Goal: Task Accomplishment & Management: Manage account settings

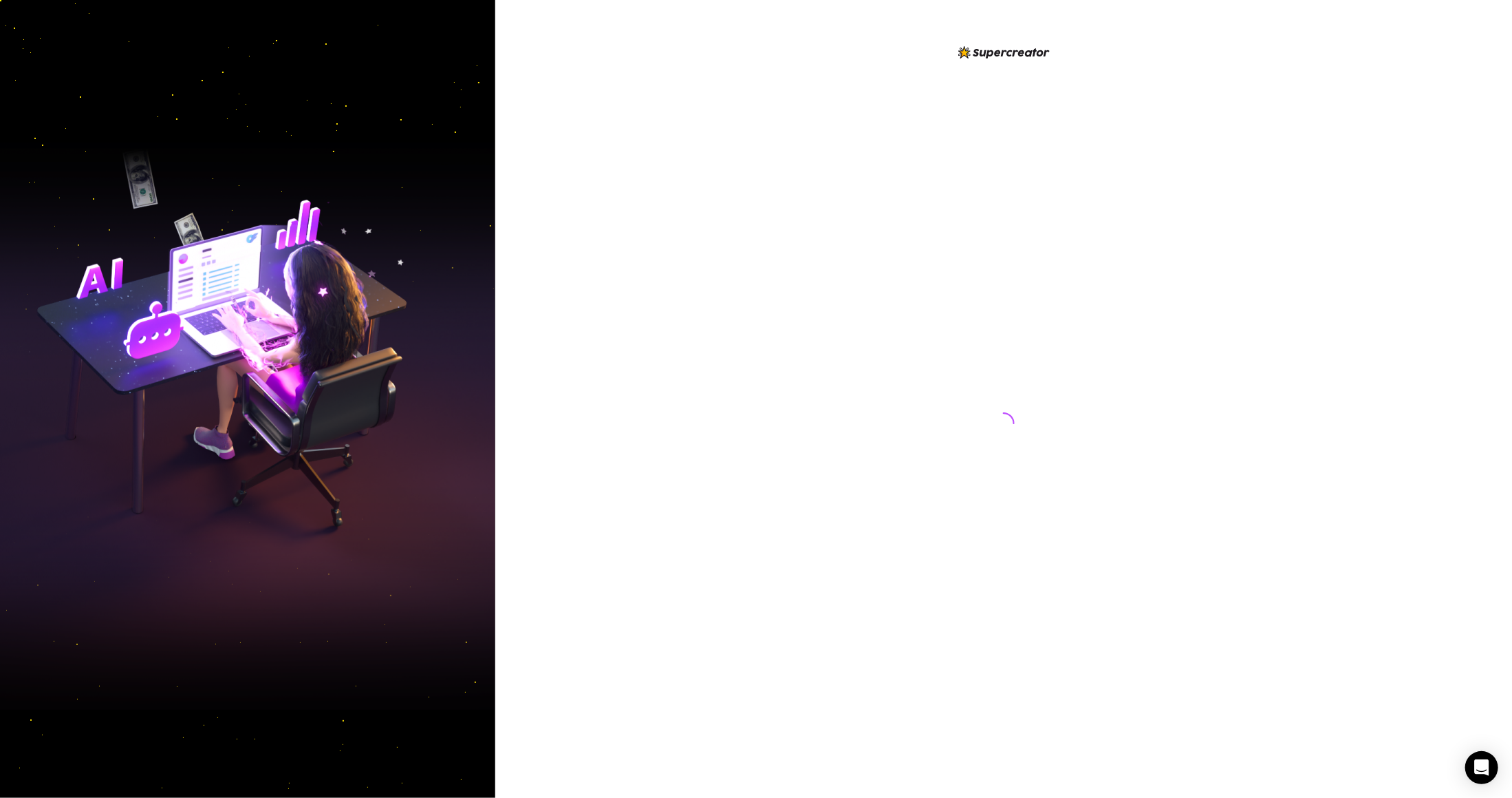
click at [729, 324] on div at bounding box center [1004, 399] width 1017 height 798
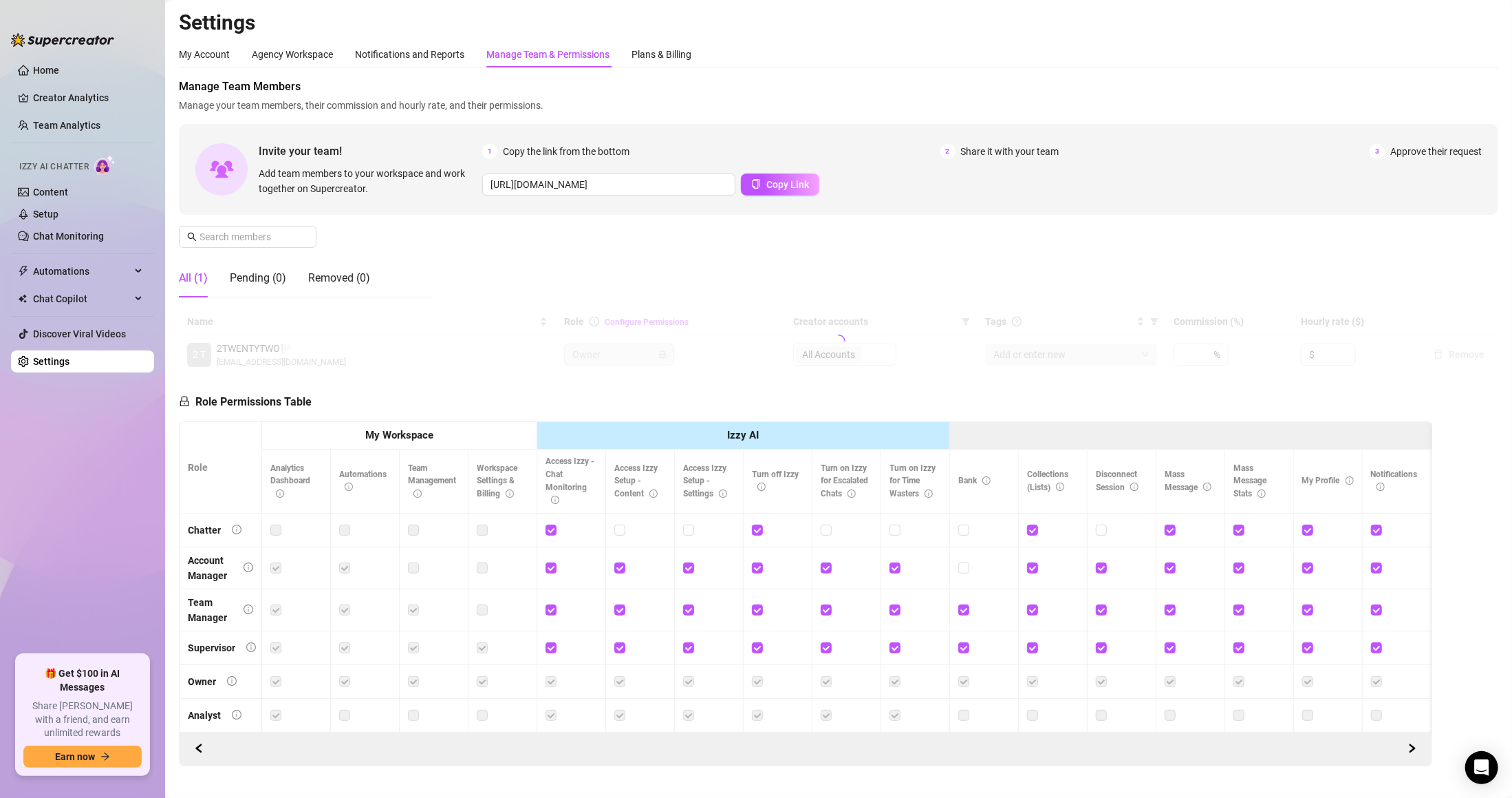
click at [558, 62] on div "Manage Team & Permissions" at bounding box center [548, 54] width 123 height 26
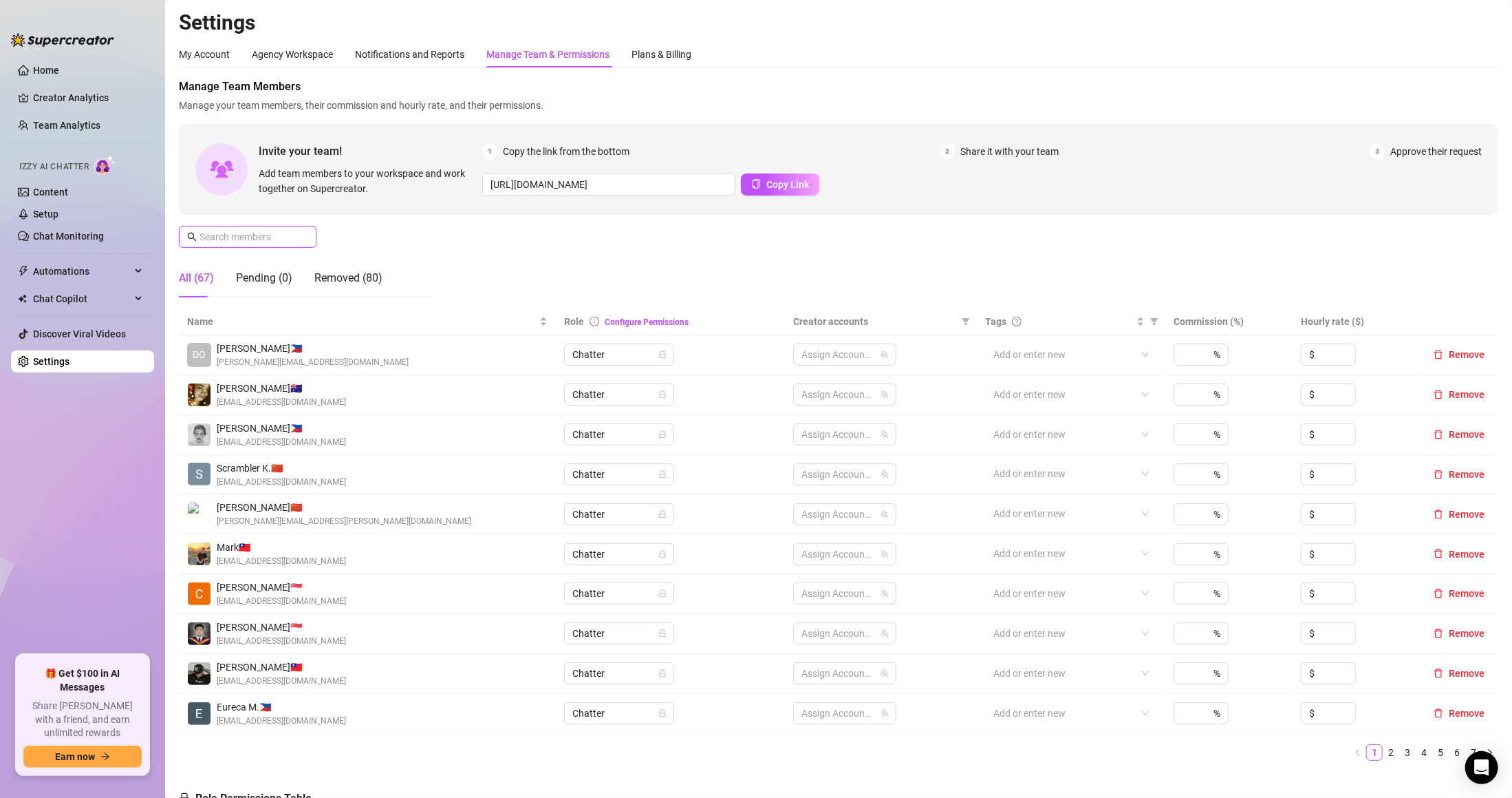
click at [282, 236] on input "text" at bounding box center [248, 236] width 98 height 15
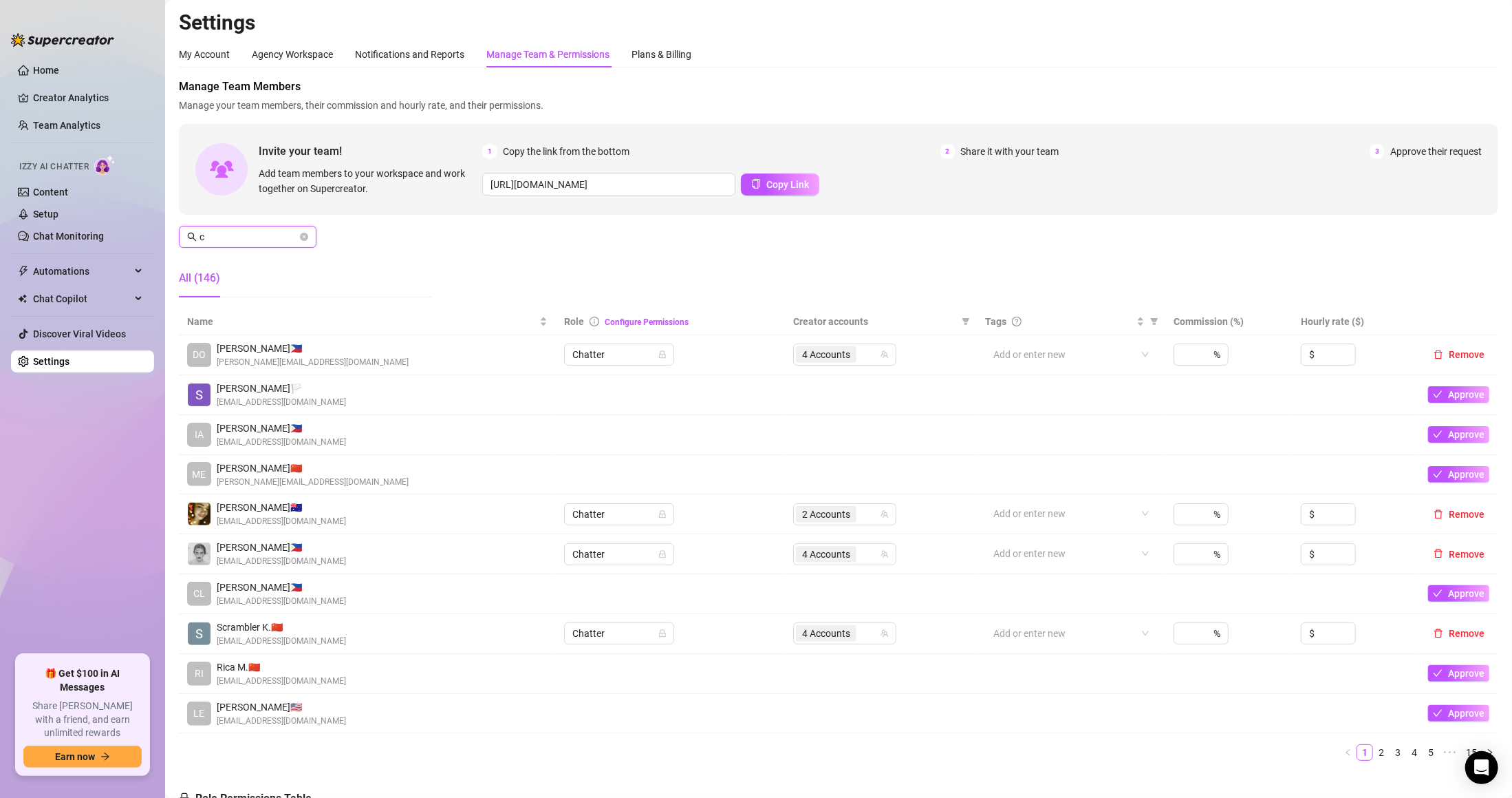
drag, startPoint x: 282, startPoint y: 236, endPoint x: 216, endPoint y: 221, distance: 67.7
click at [219, 221] on div "Manage Team Members Manage your team members, their commission and hourly rate,…" at bounding box center [838, 193] width 1320 height 230
drag, startPoint x: 220, startPoint y: 237, endPoint x: 171, endPoint y: 232, distance: 49.3
click at [171, 232] on main "Settings My Account Agency Workspace Notifications and Reports Manage Team & Pe…" at bounding box center [839, 610] width 1347 height 1220
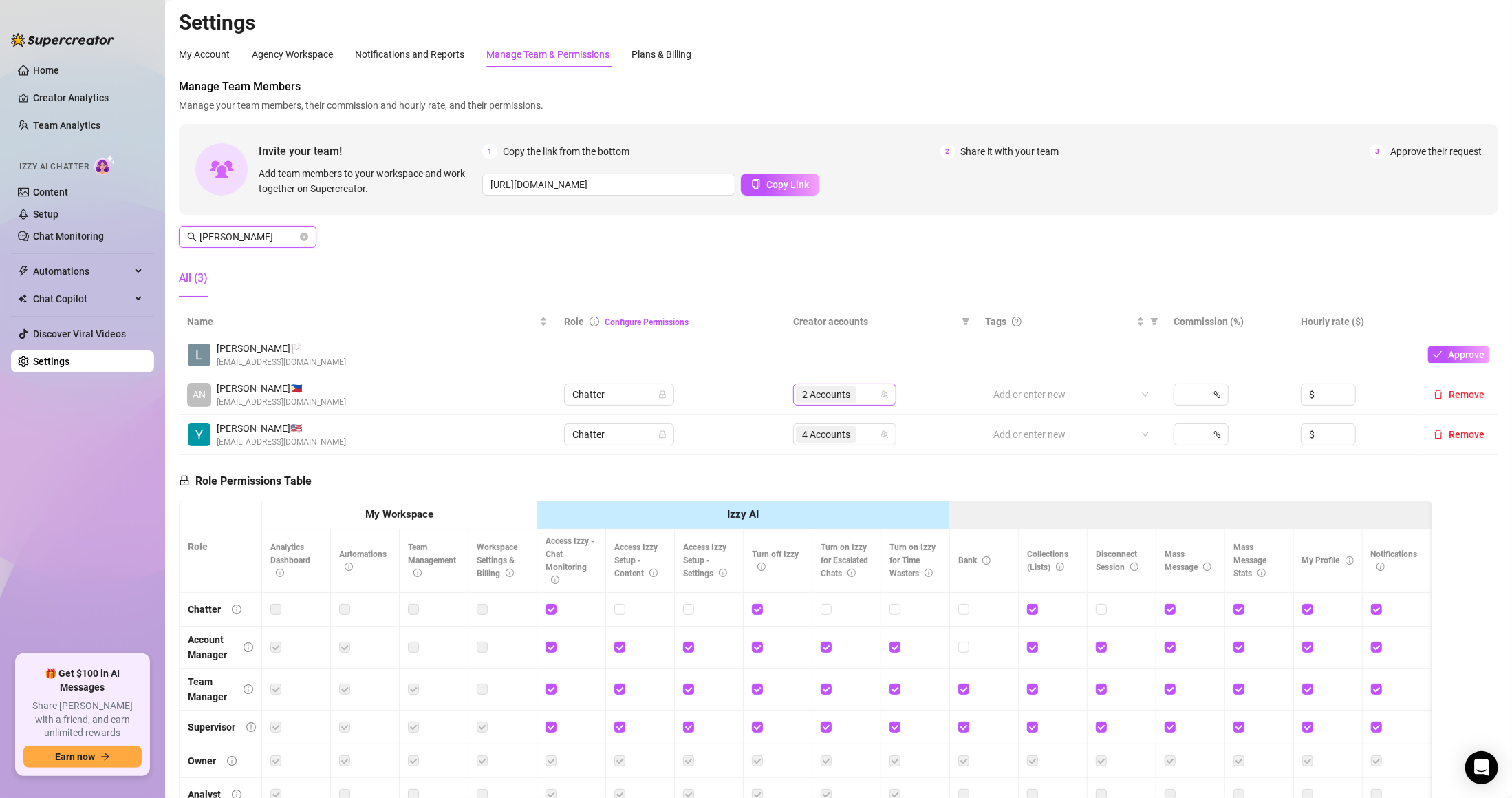
click at [815, 397] on span "2 Accounts" at bounding box center [827, 394] width 48 height 15
type input "[PERSON_NAME]"
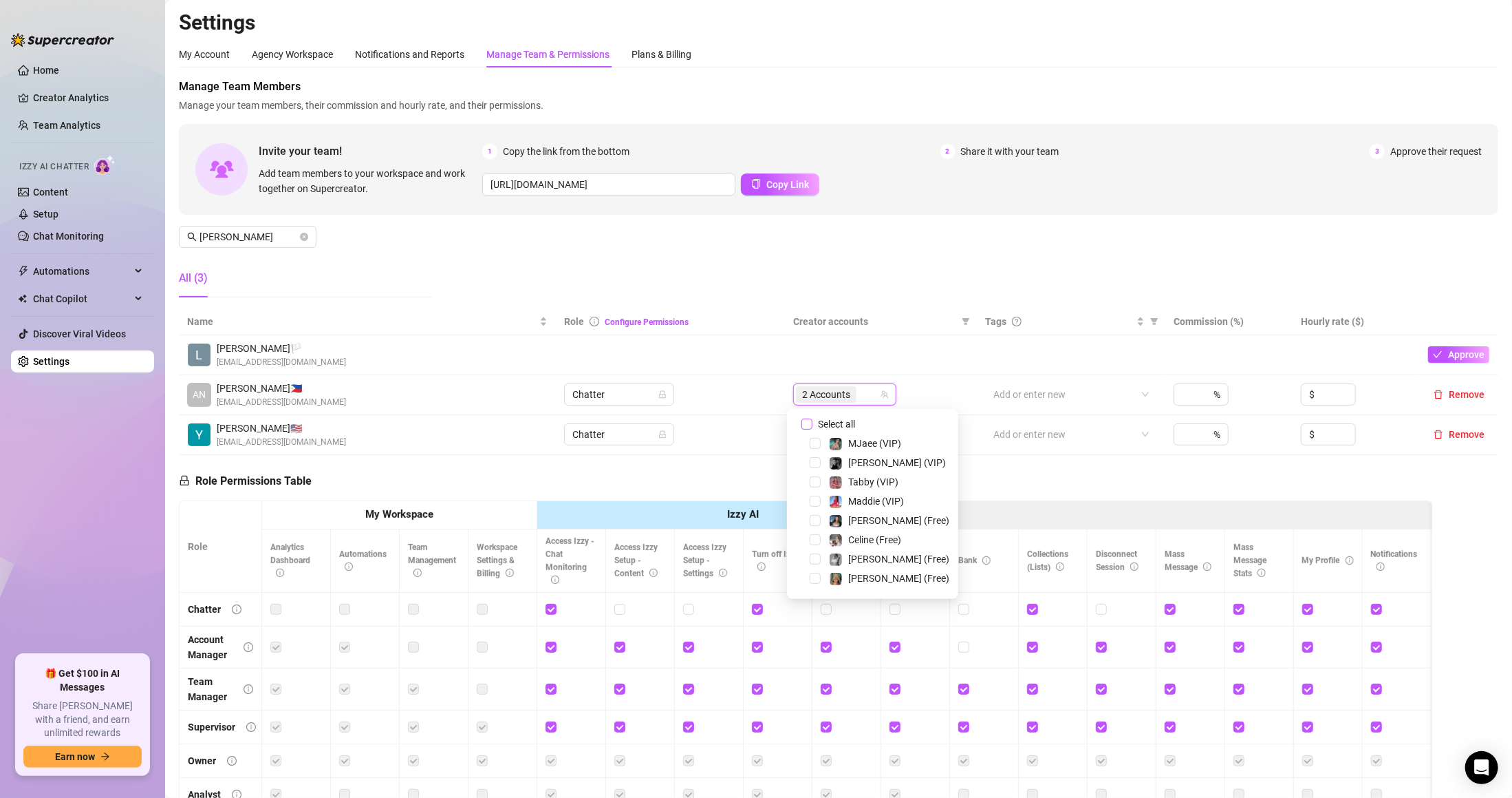
click at [831, 421] on span "Select all" at bounding box center [837, 424] width 48 height 15
click at [813, 421] on input "Select all" at bounding box center [807, 424] width 11 height 11
click at [831, 421] on span "Select all" at bounding box center [837, 424] width 48 height 15
click at [813, 421] on input "Select all" at bounding box center [807, 424] width 11 height 11
checkbox input "false"
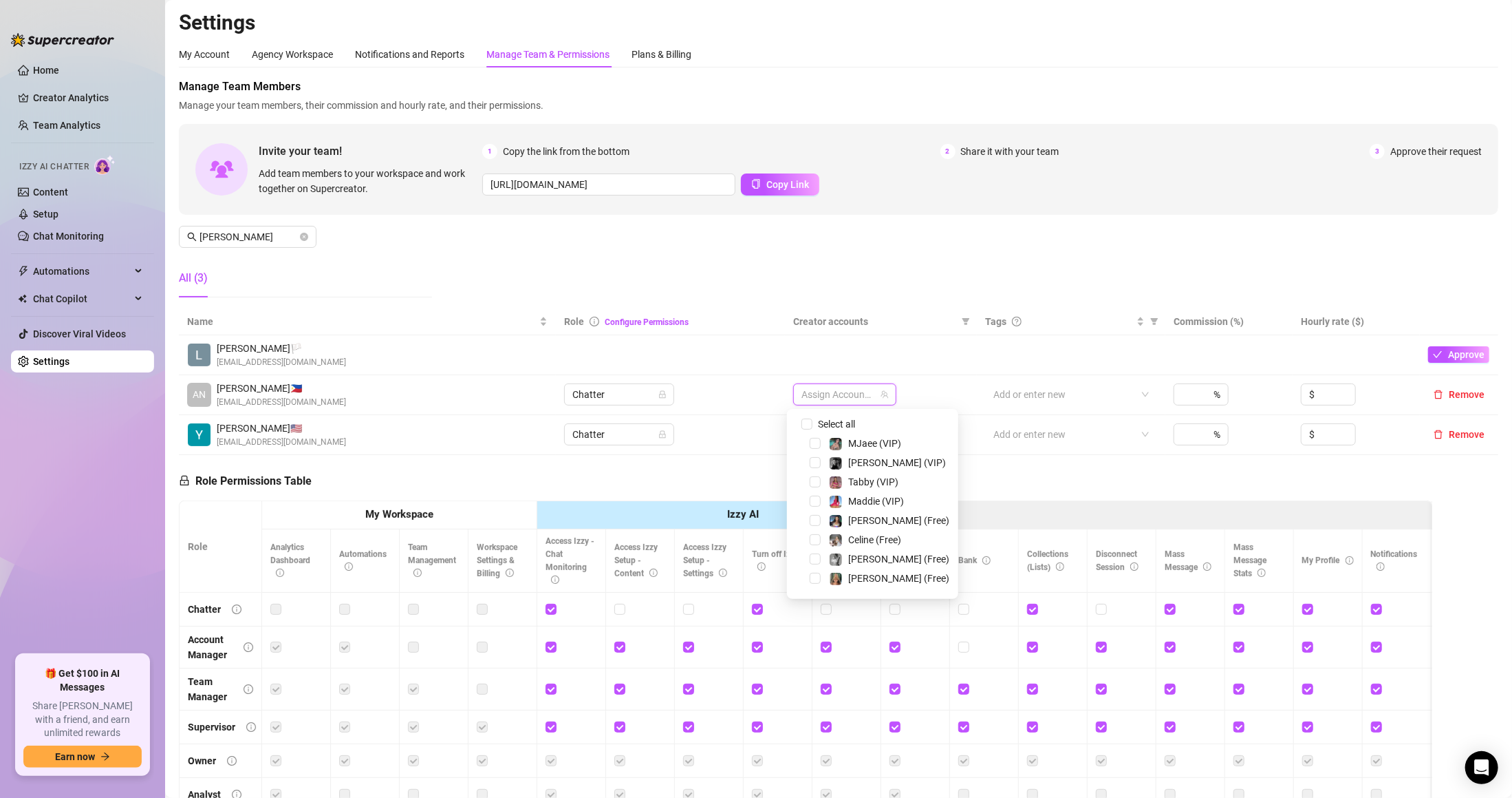
click at [818, 391] on div at bounding box center [838, 394] width 84 height 20
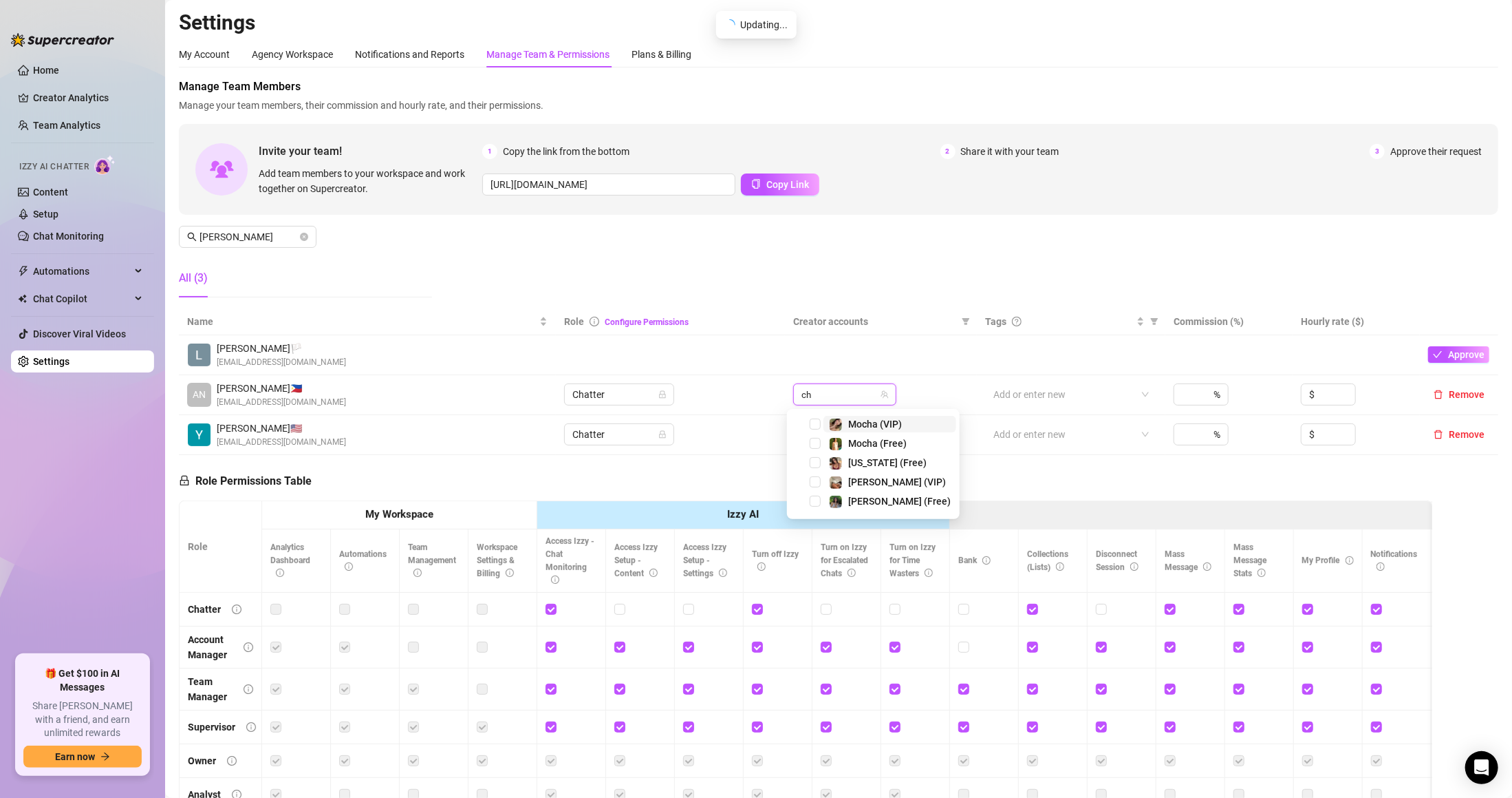
type input "chl"
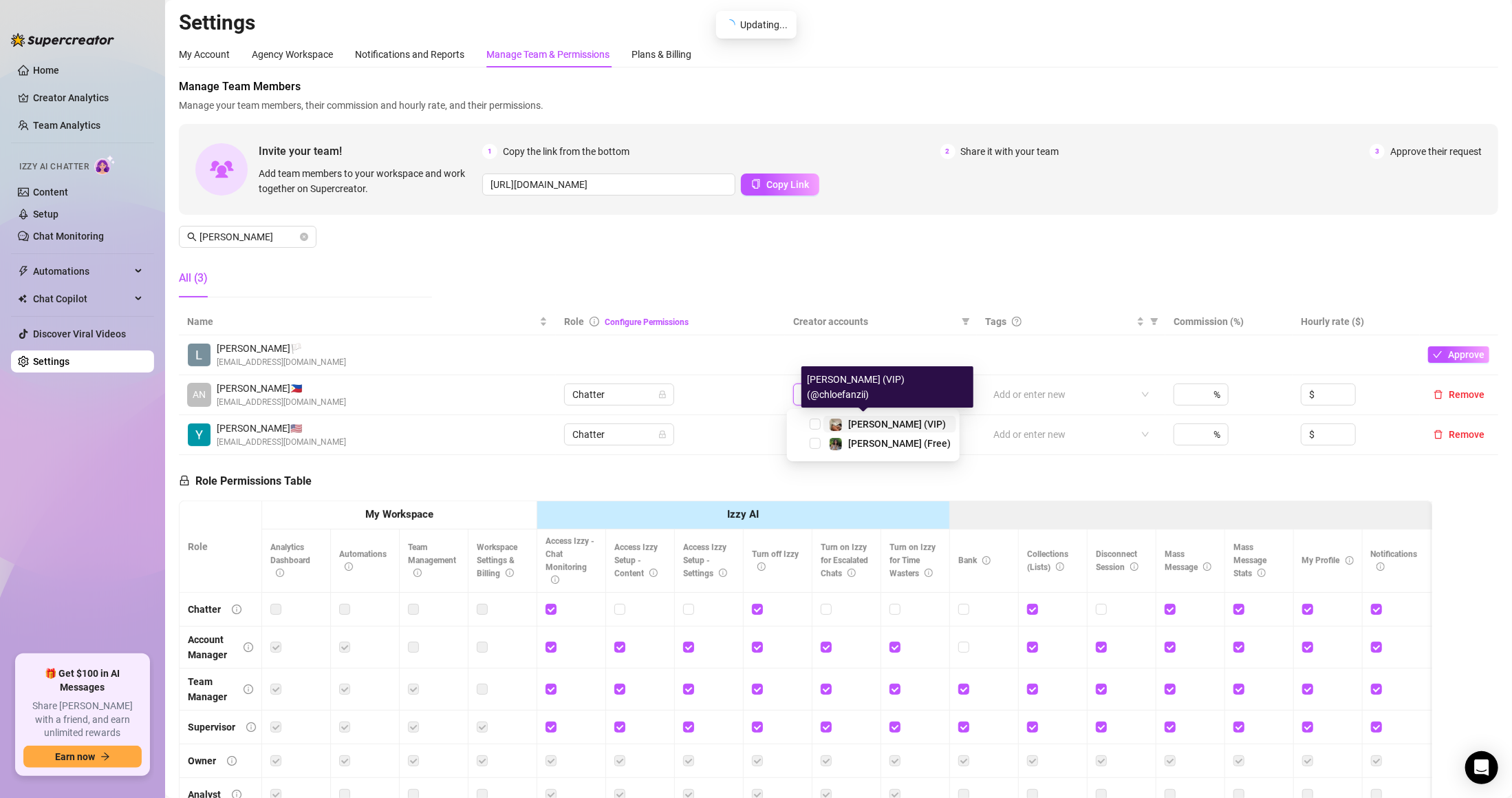
click at [845, 424] on div "[PERSON_NAME] (VIP)" at bounding box center [888, 424] width 117 height 17
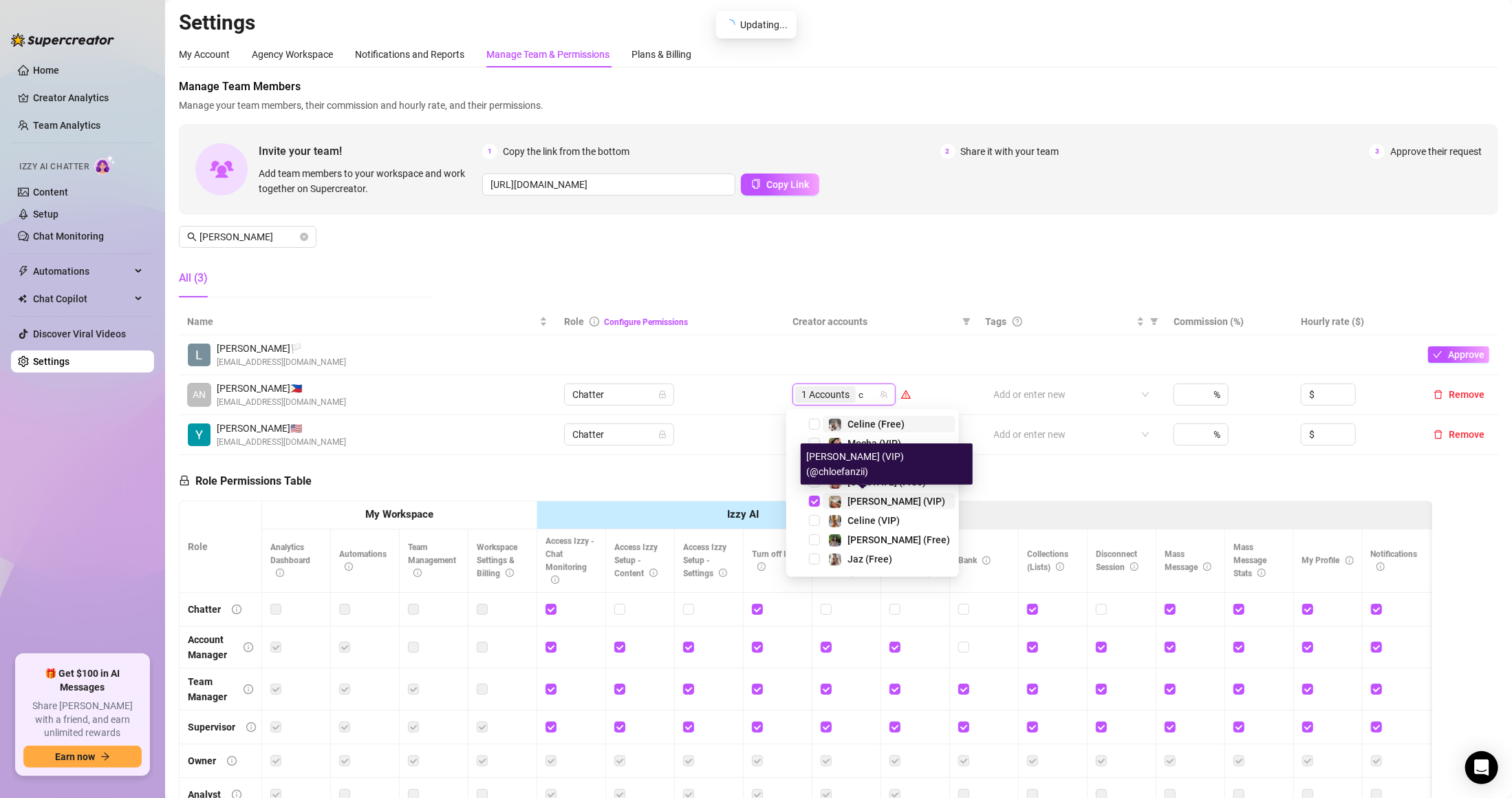
type input "ch"
click at [864, 504] on span "[PERSON_NAME] (Free)" at bounding box center [899, 501] width 102 height 11
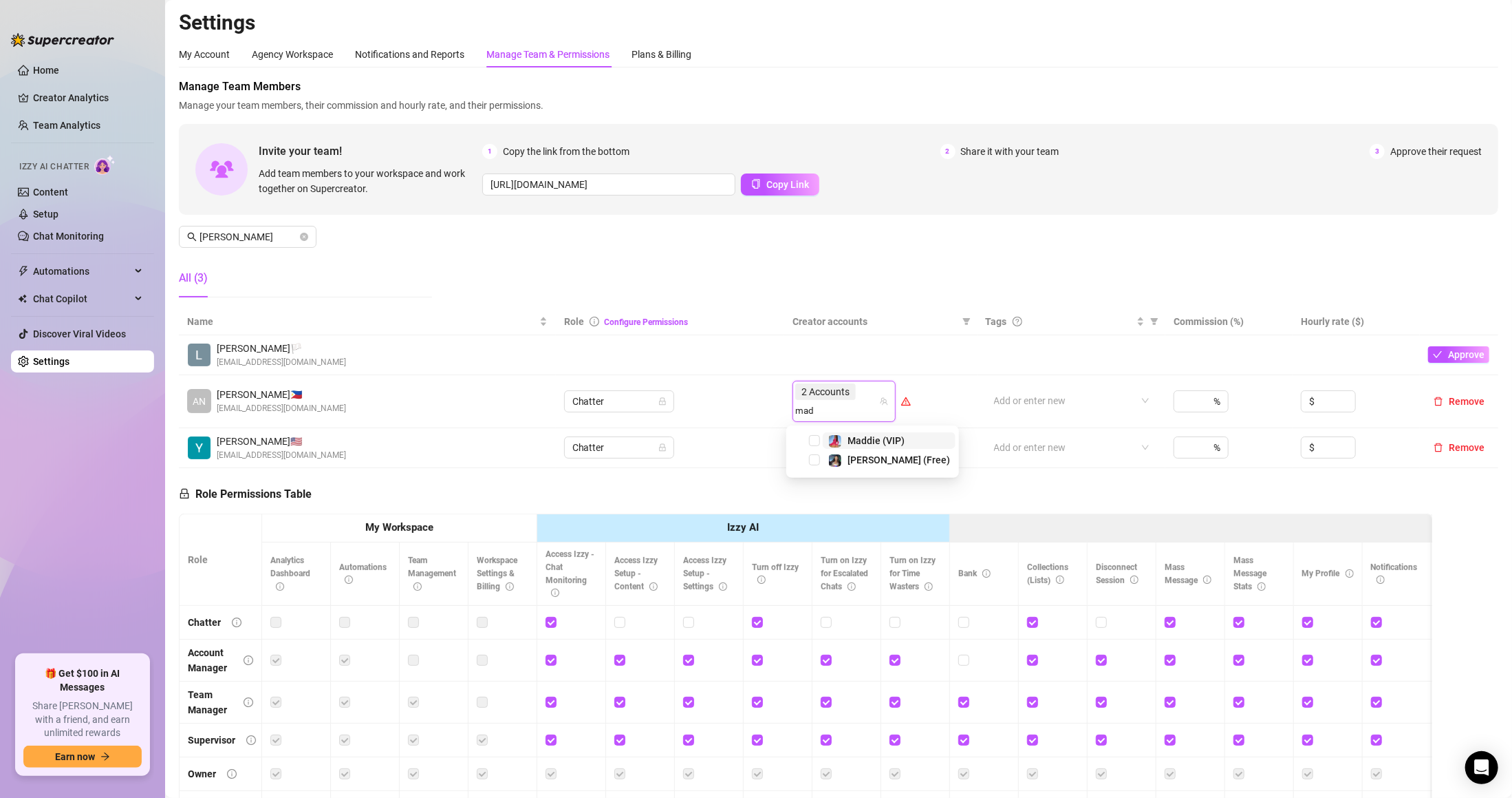
type input "madd"
click at [877, 457] on span "[PERSON_NAME] (Free)" at bounding box center [899, 459] width 102 height 11
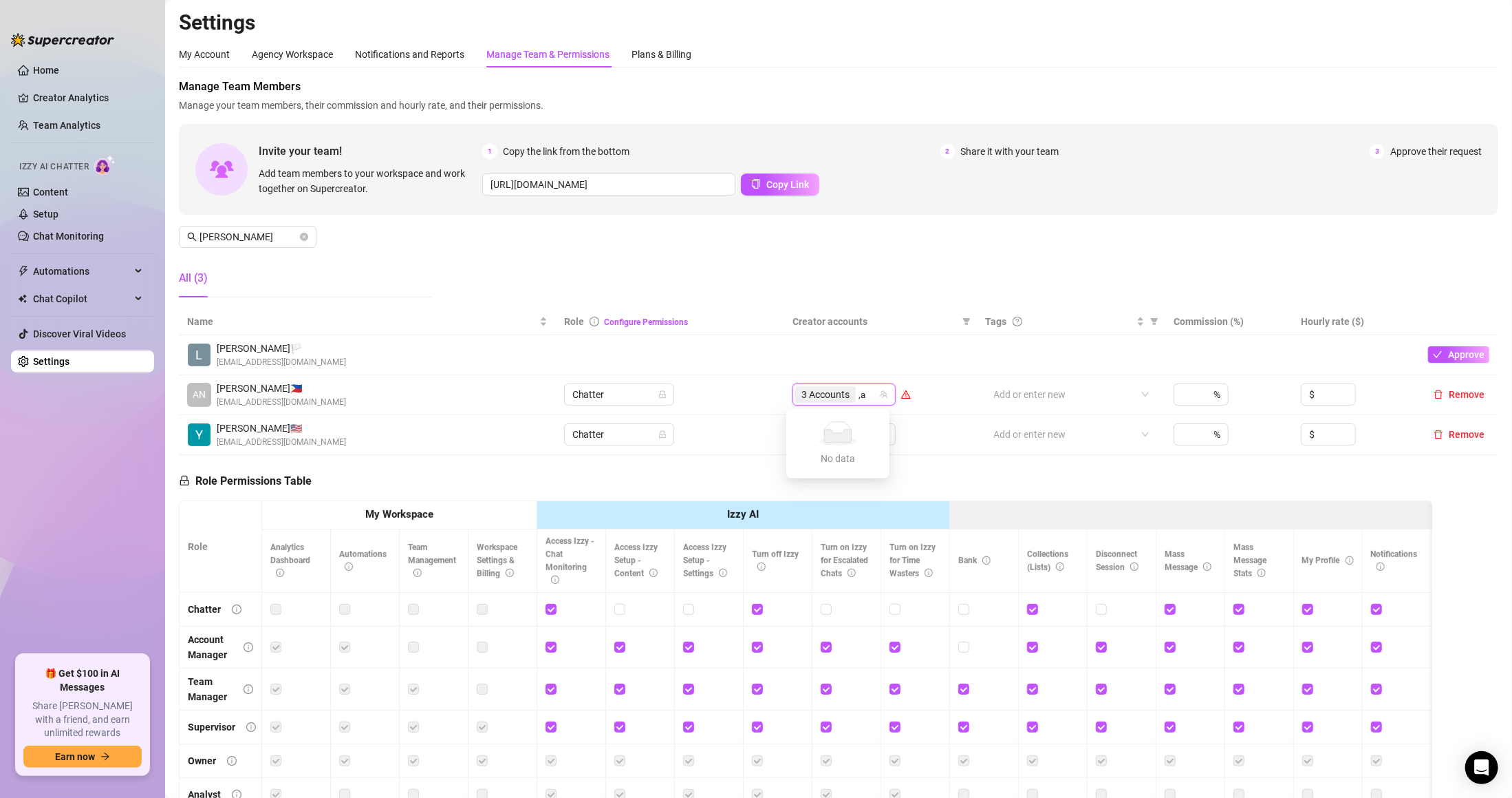
type input ","
type input "mad"
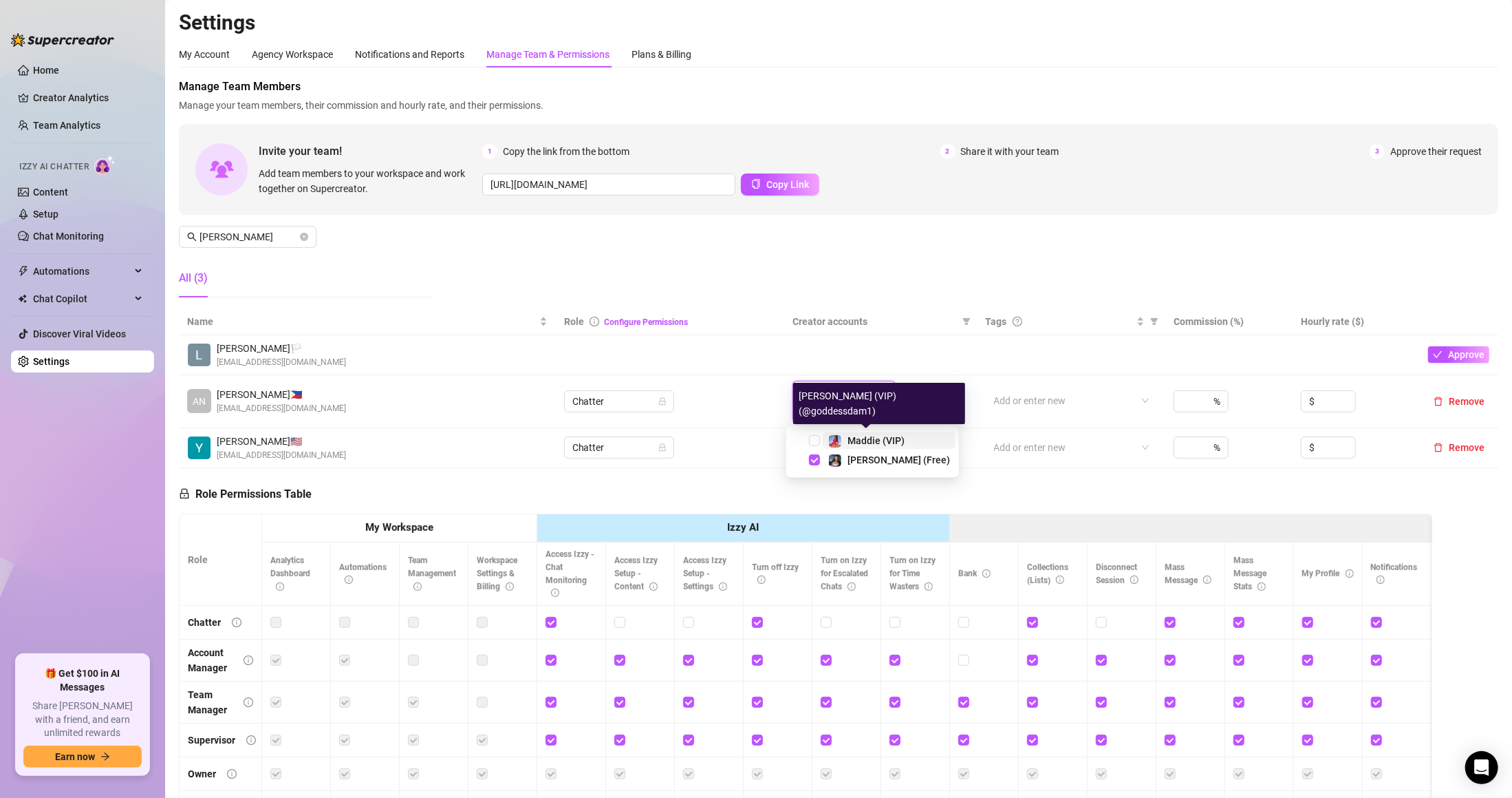
click at [877, 446] on span "Maddie (VIP)" at bounding box center [876, 441] width 57 height 11
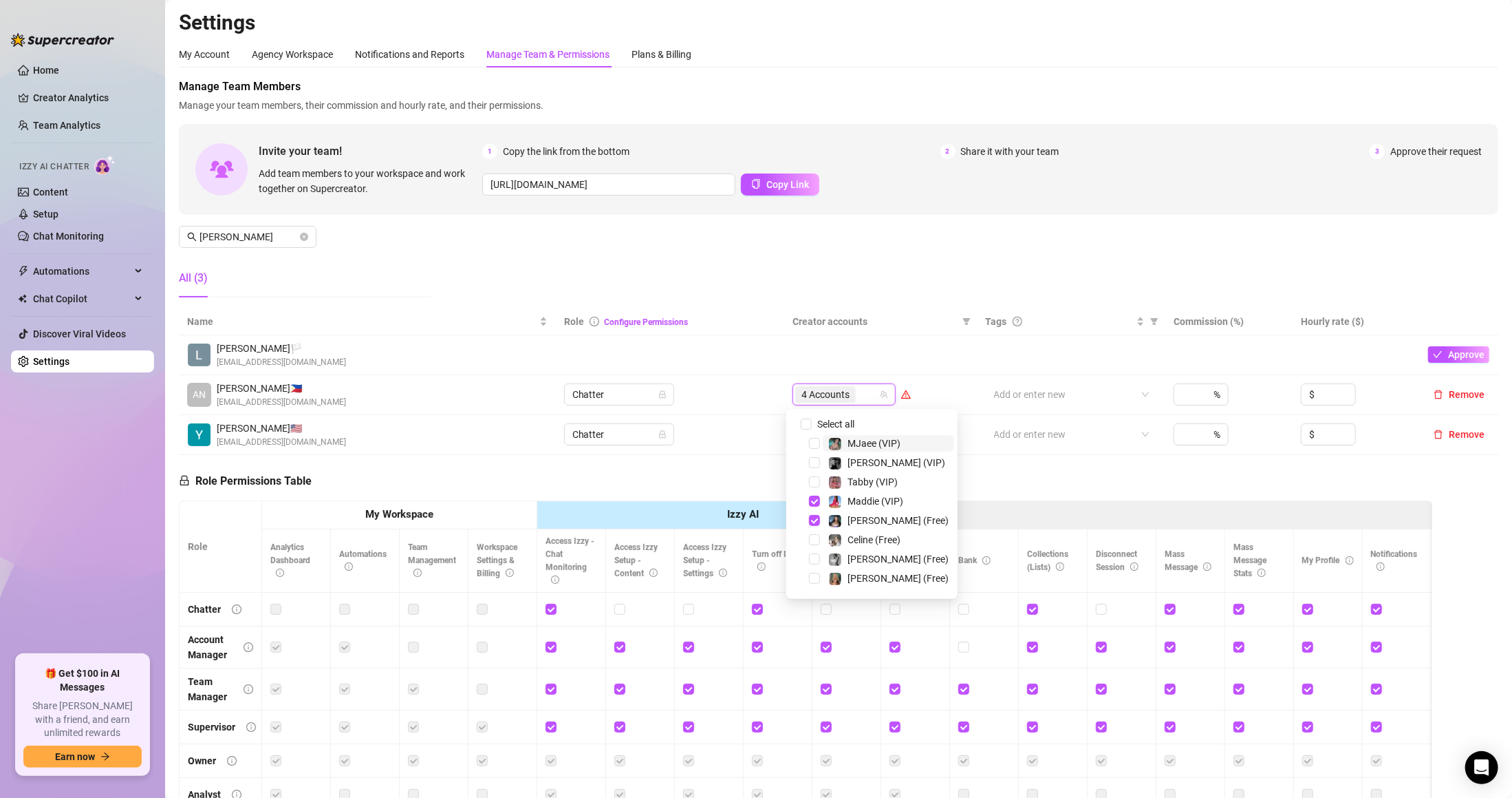
click at [853, 323] on span "Creator accounts" at bounding box center [874, 321] width 164 height 15
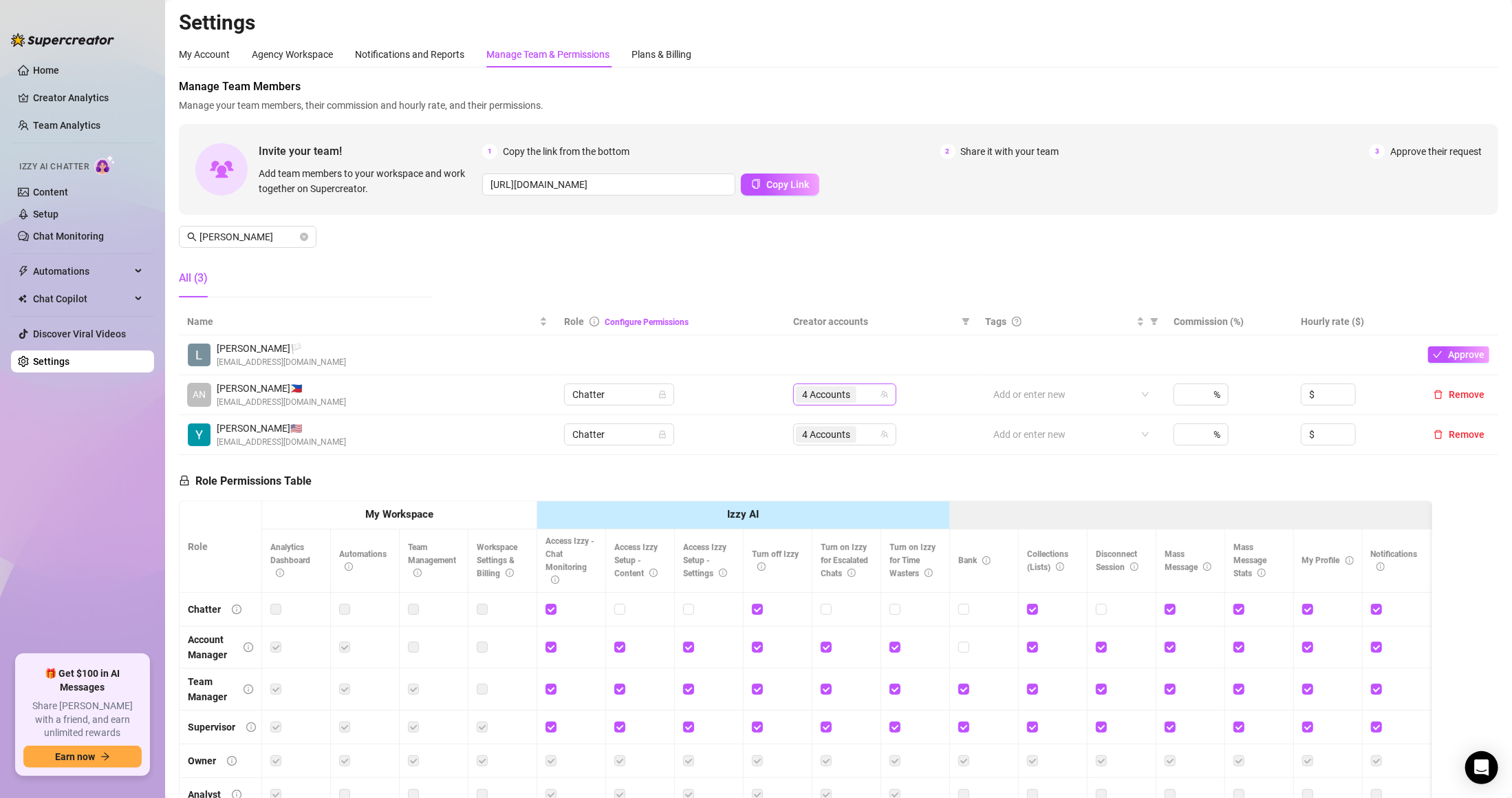
click at [842, 391] on span "4 Accounts" at bounding box center [827, 394] width 48 height 15
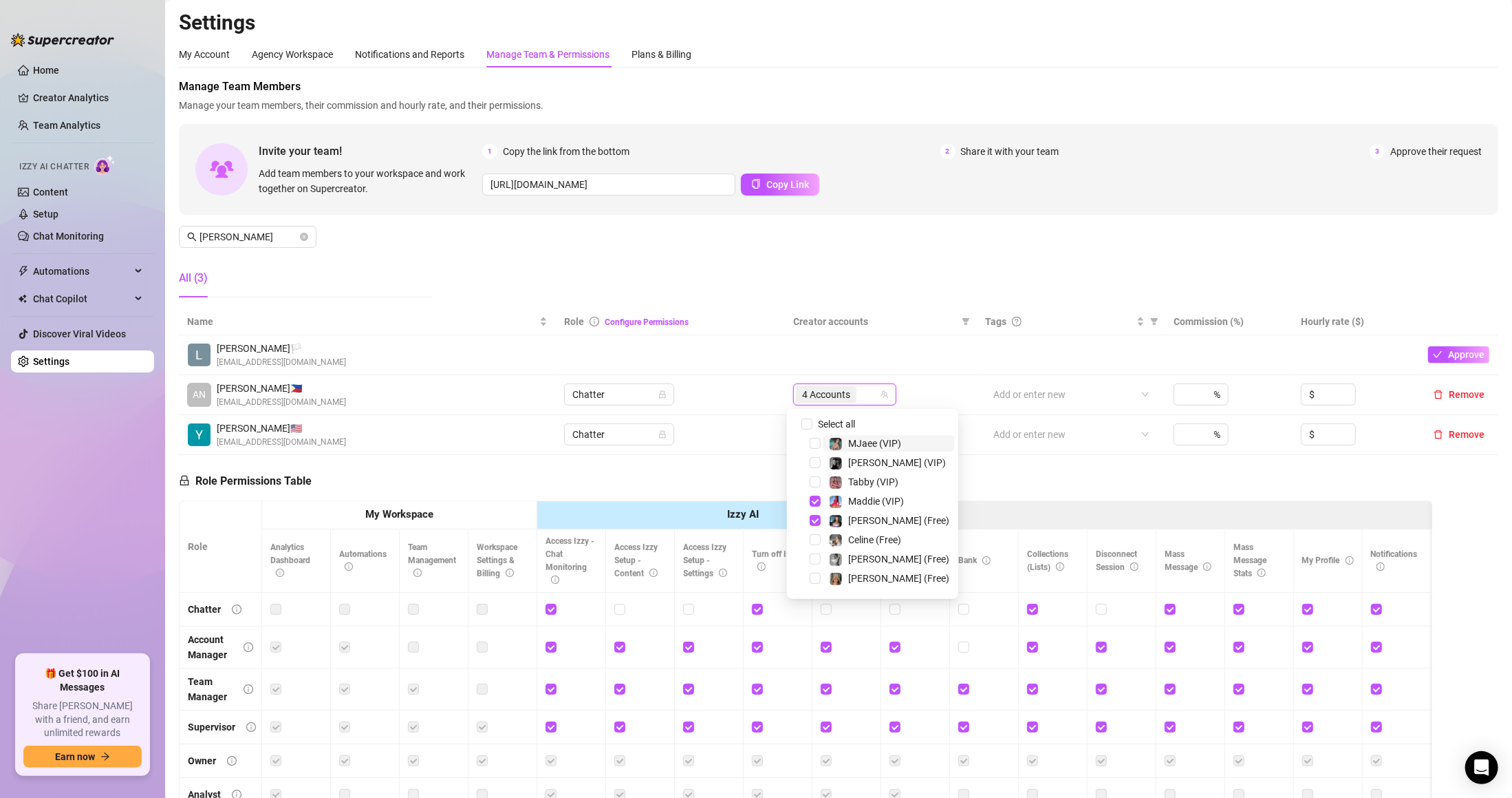
click at [842, 391] on span "4 Accounts" at bounding box center [827, 394] width 48 height 15
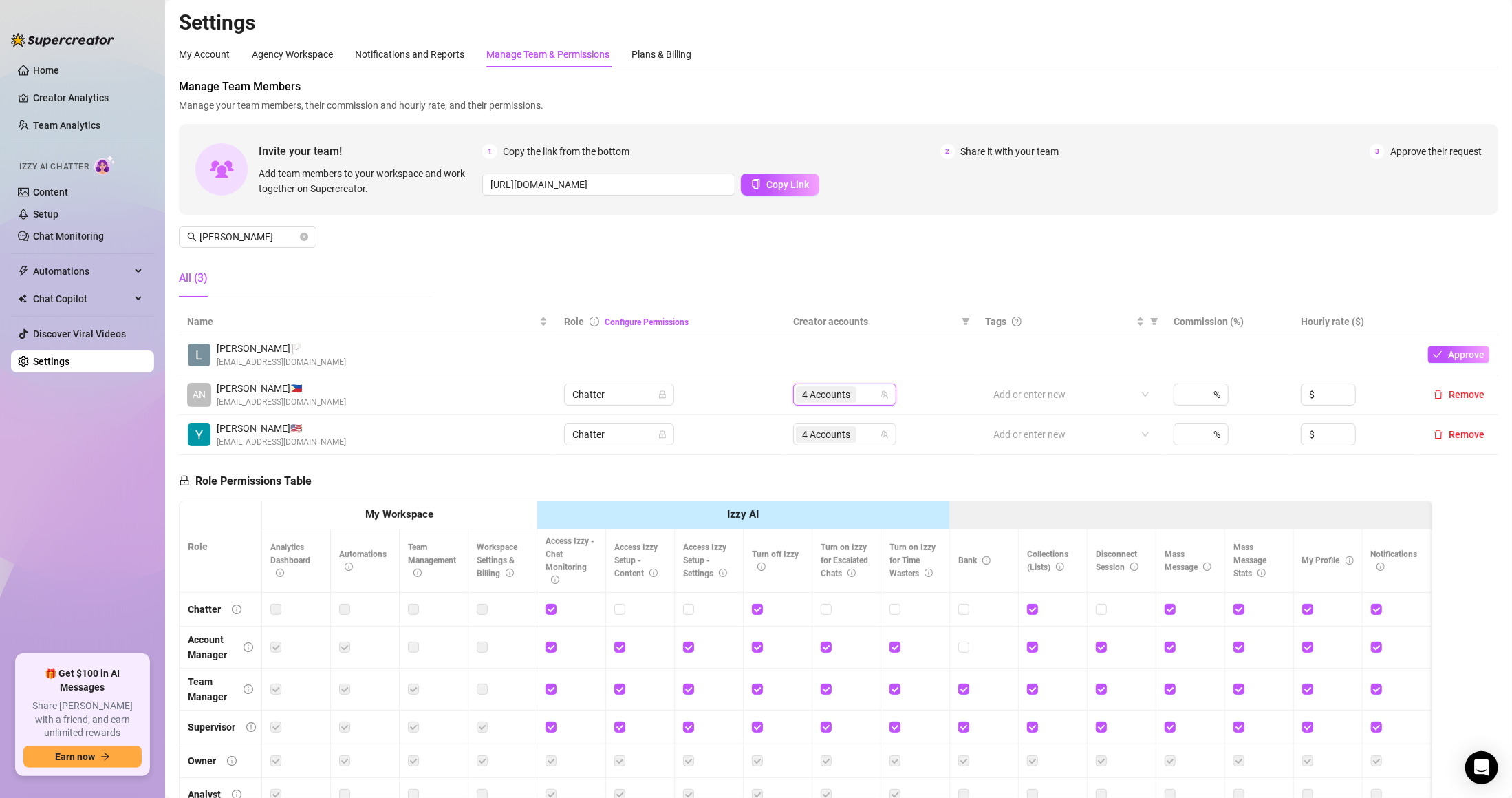
click at [842, 391] on span "4 Accounts" at bounding box center [827, 394] width 48 height 15
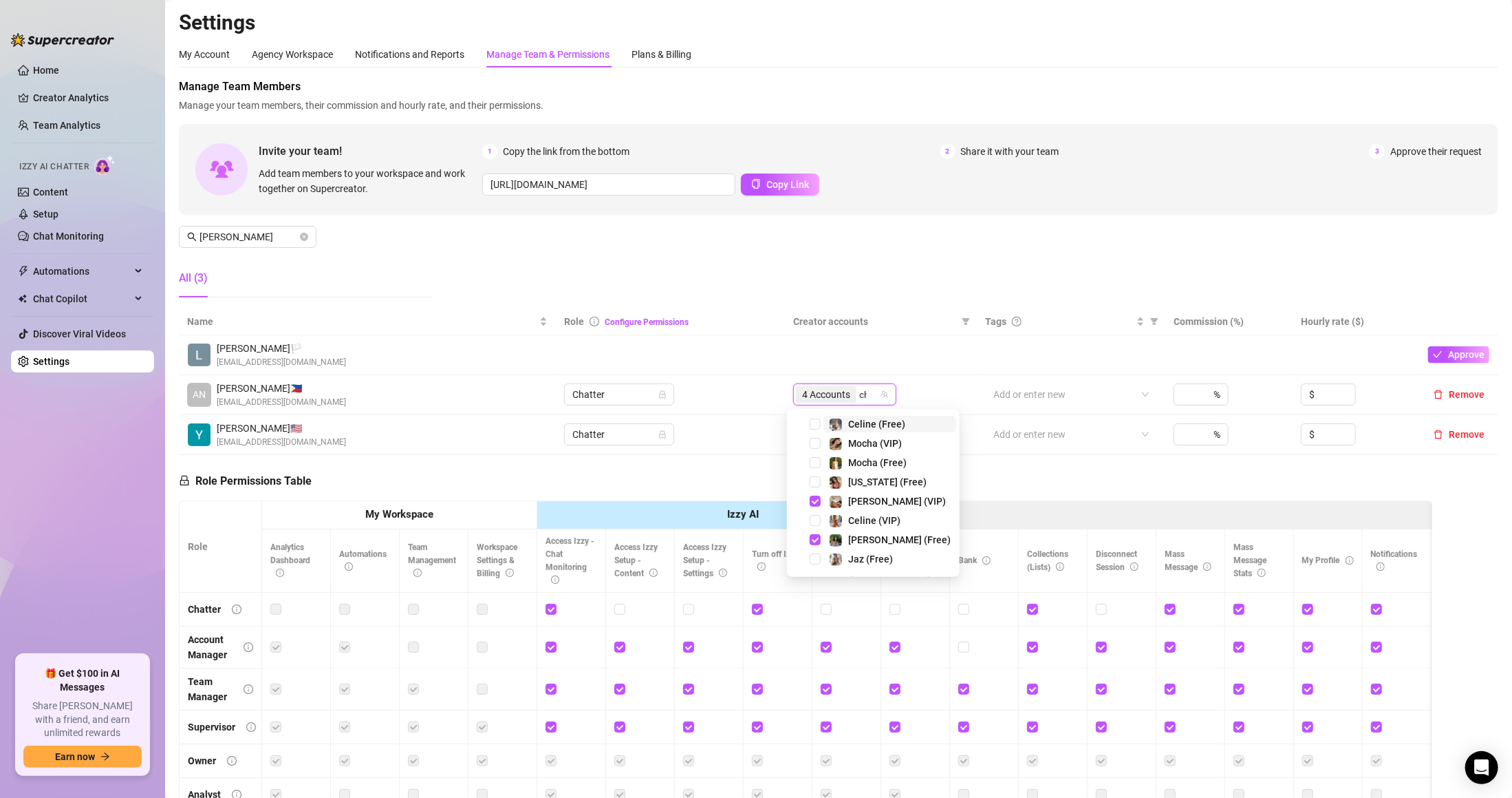
type input "chl"
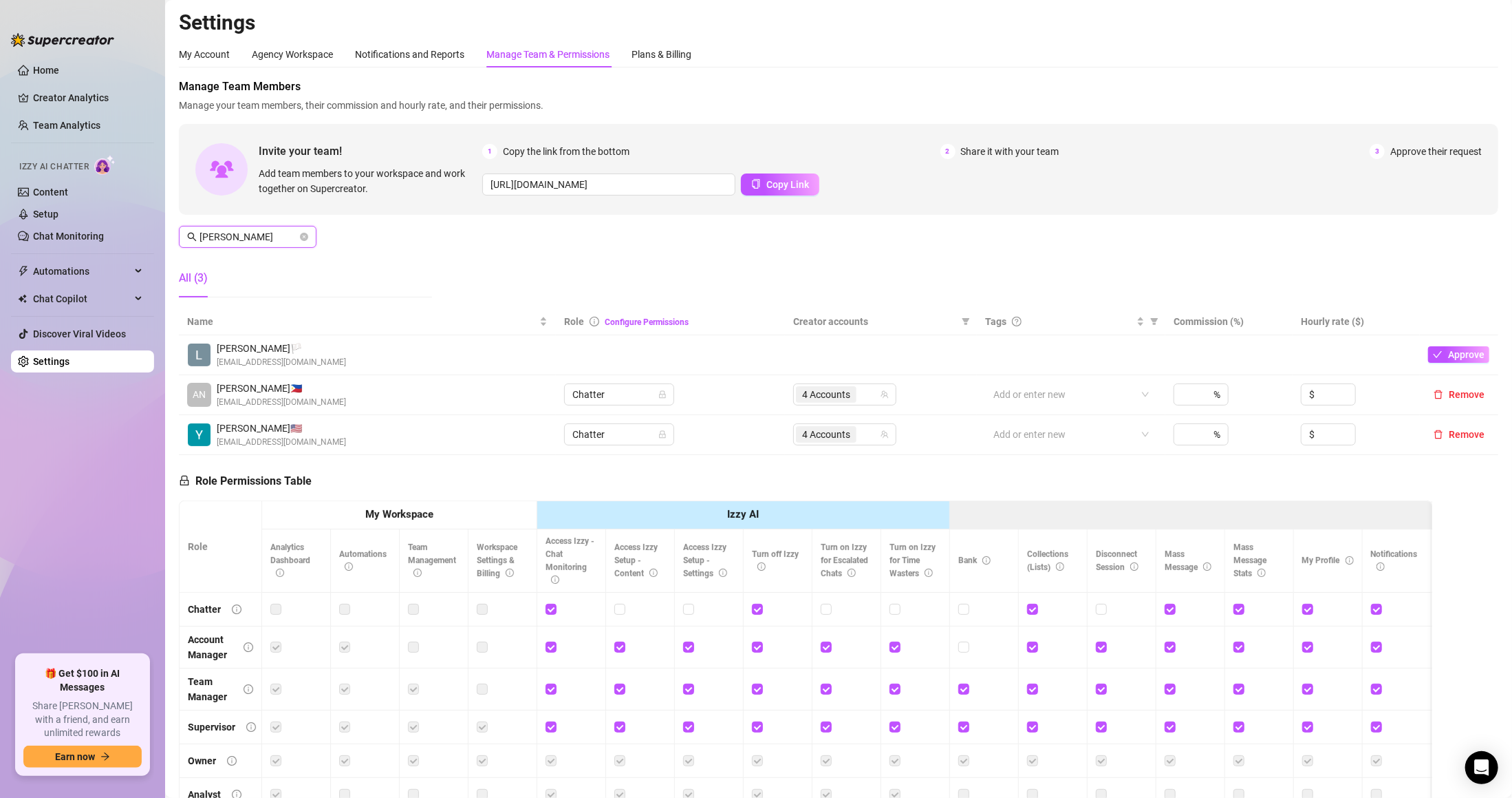
click at [282, 229] on input "[PERSON_NAME]" at bounding box center [248, 236] width 98 height 15
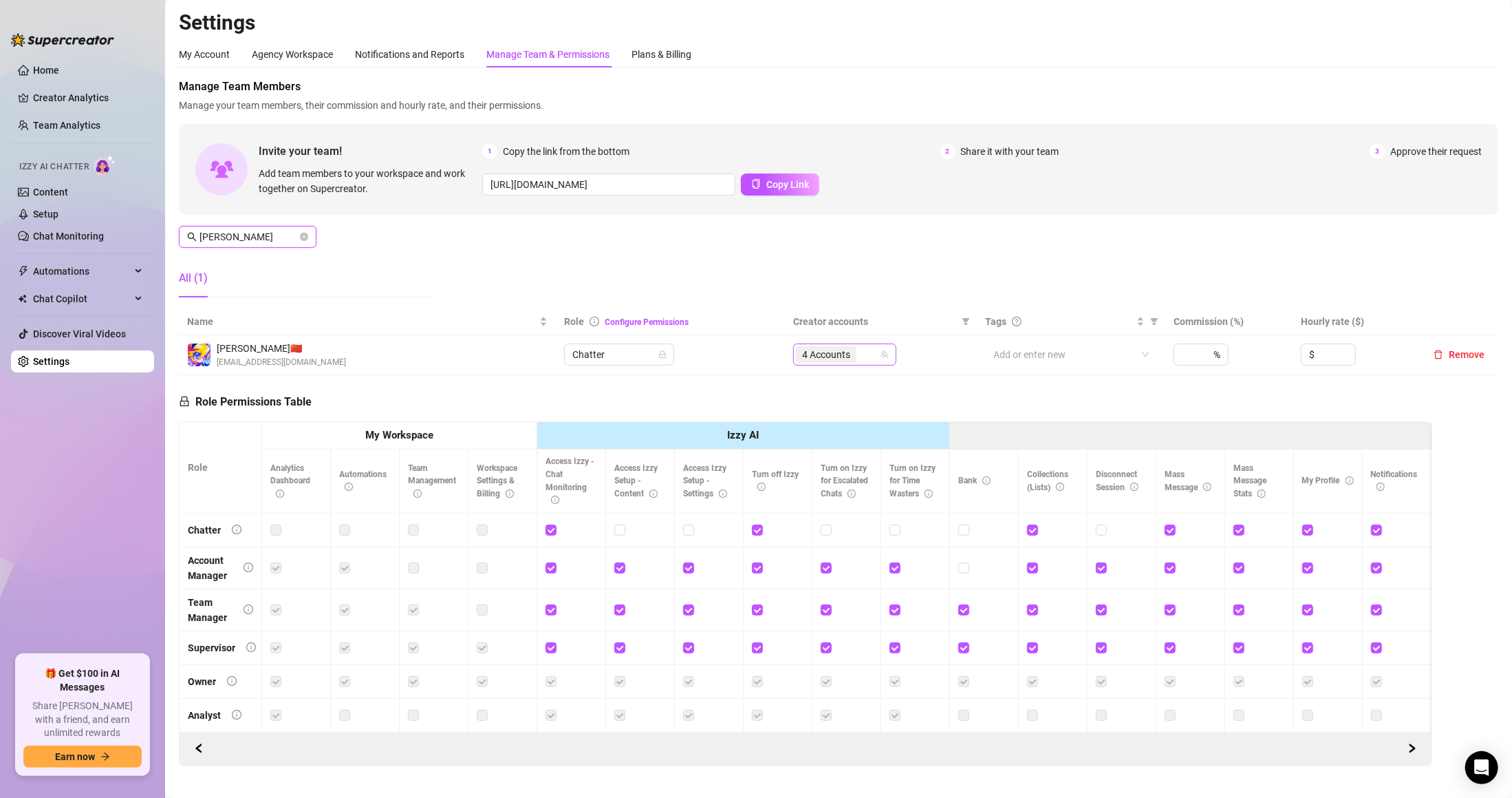
click at [830, 356] on span "4 Accounts" at bounding box center [827, 354] width 48 height 15
type input "[PERSON_NAME]"
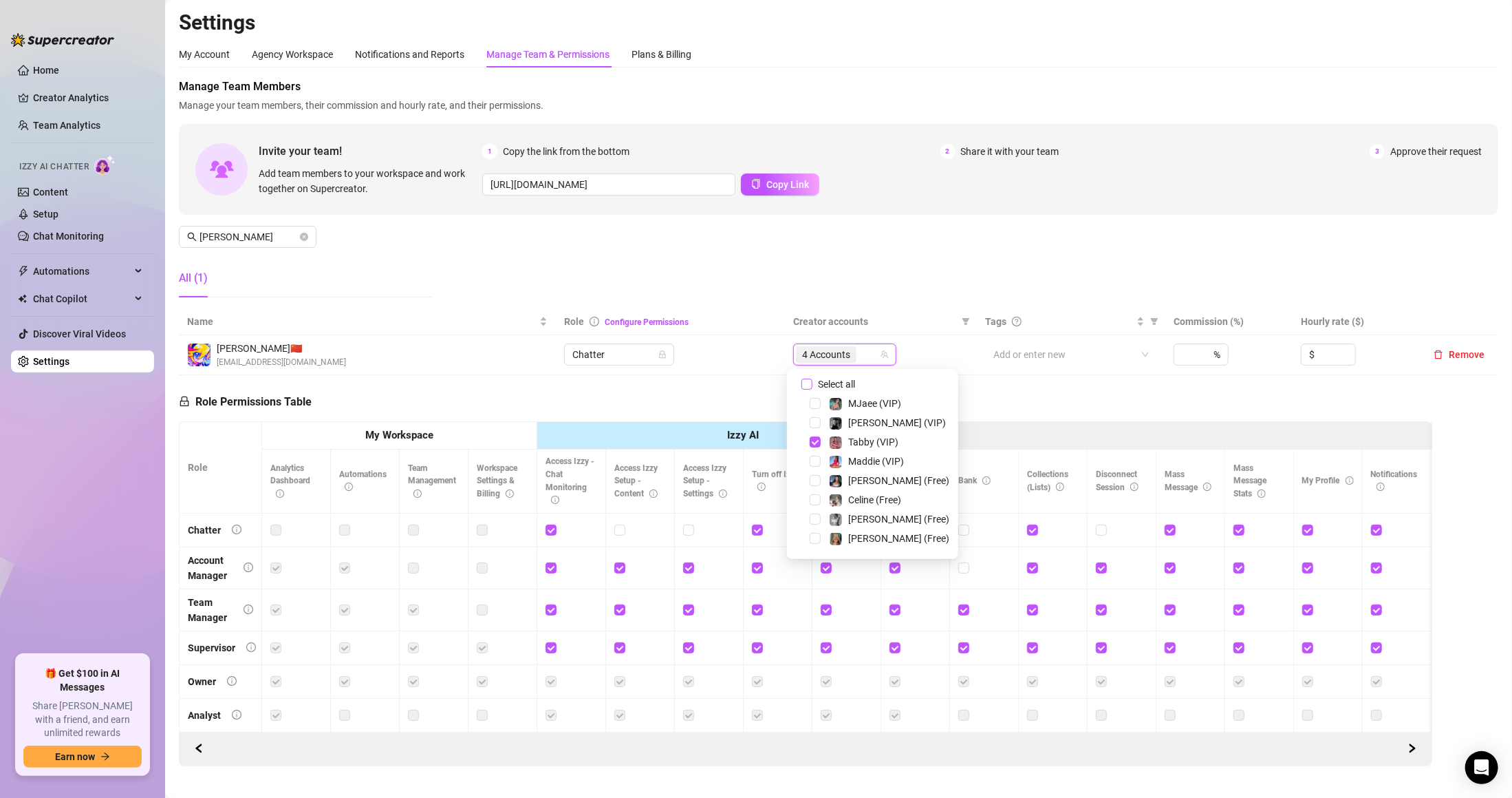
click at [835, 381] on span "Select all" at bounding box center [837, 384] width 48 height 15
click at [813, 381] on input "Select all" at bounding box center [807, 384] width 11 height 11
click at [835, 380] on span "Select all" at bounding box center [837, 384] width 48 height 15
click at [813, 380] on input "Select all" at bounding box center [807, 384] width 11 height 11
checkbox input "false"
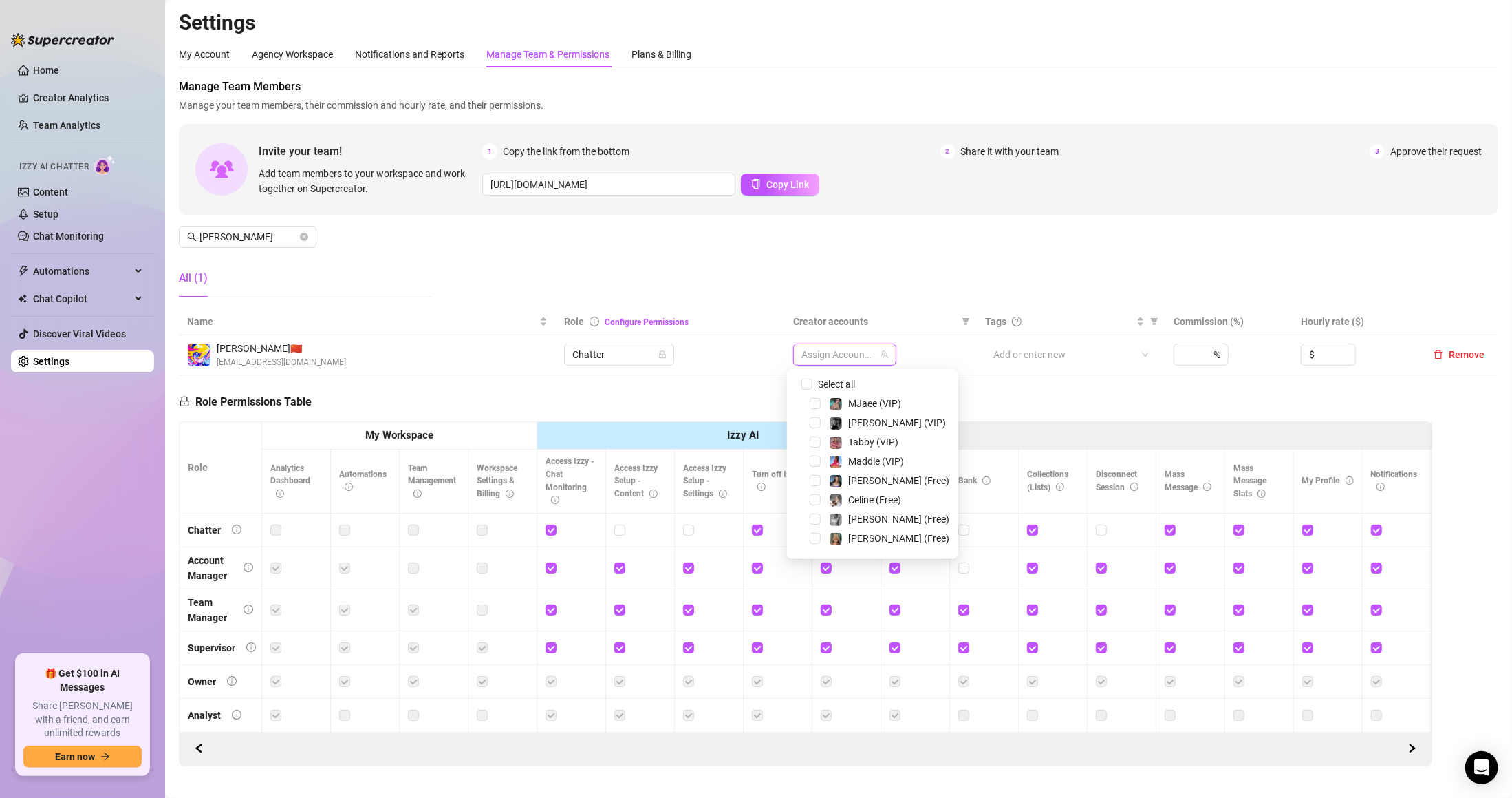
click at [825, 353] on div at bounding box center [838, 354] width 84 height 20
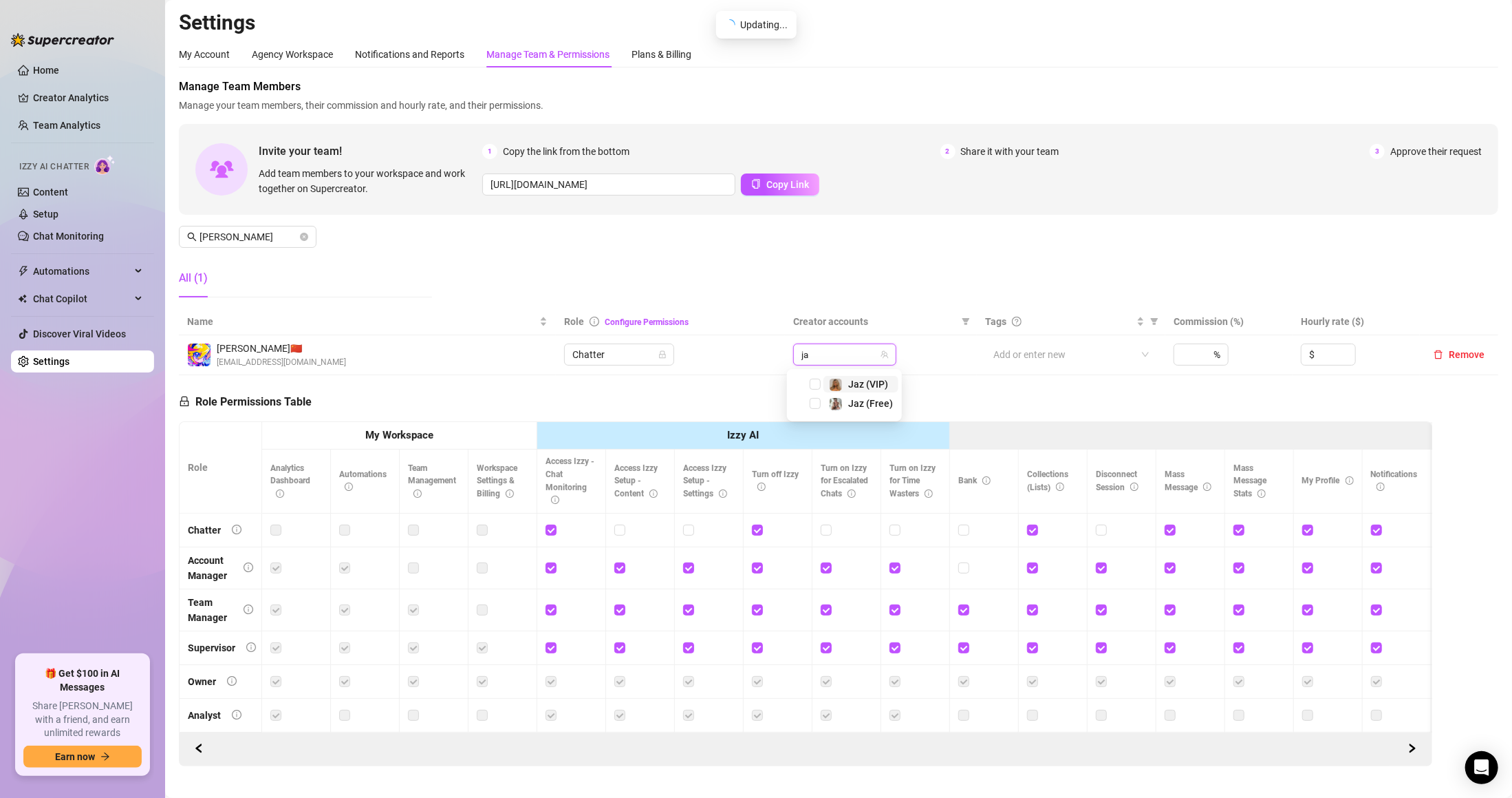
type input "jaz"
click at [859, 380] on span "Jaz (VIP)" at bounding box center [868, 384] width 40 height 11
type input "jaz"
click at [869, 398] on span "Jaz (Free)" at bounding box center [870, 404] width 45 height 11
type input "ce"
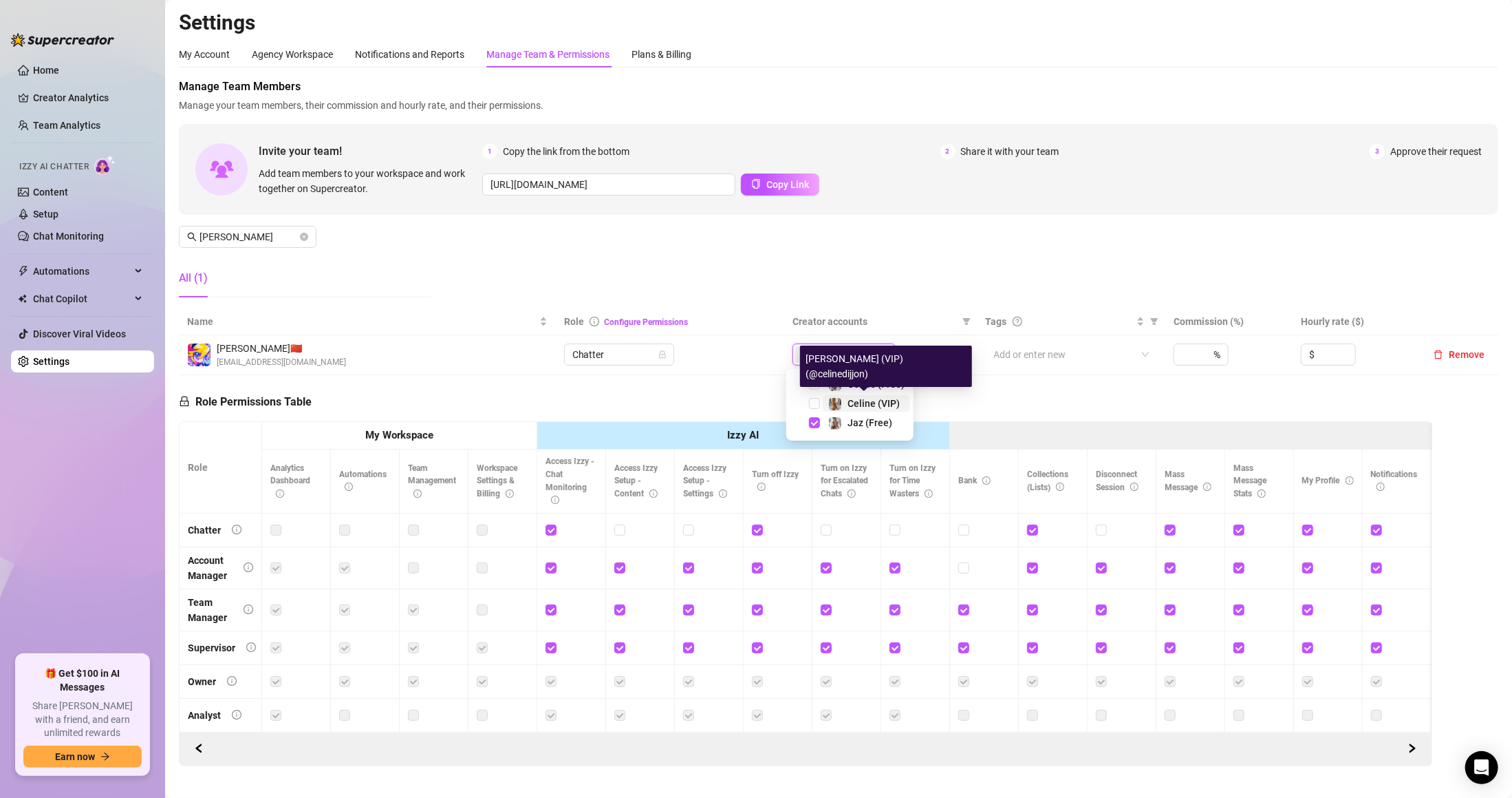
click at [854, 396] on div "Celine (VIP)" at bounding box center [874, 404] width 52 height 17
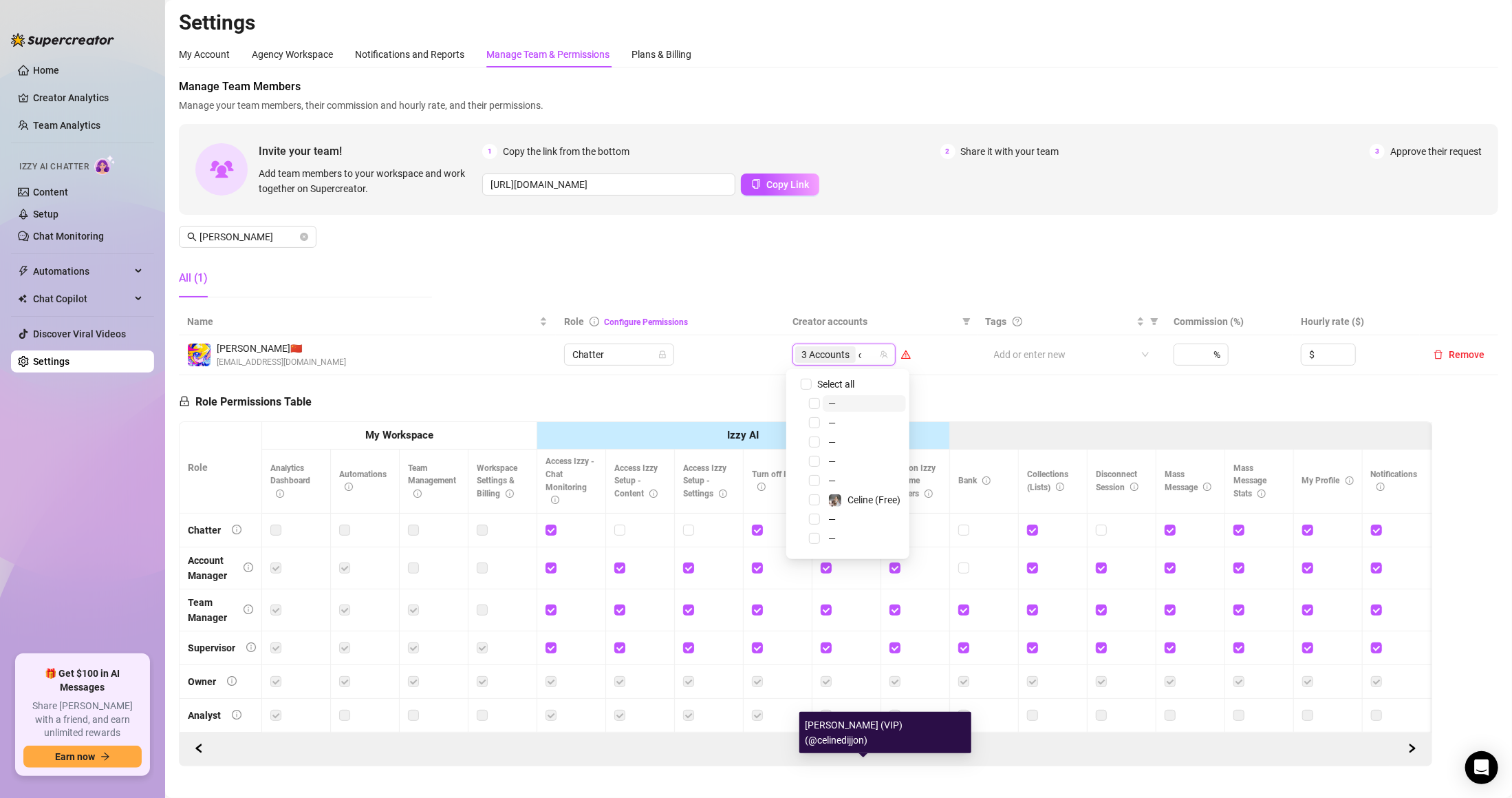
type input "ce"
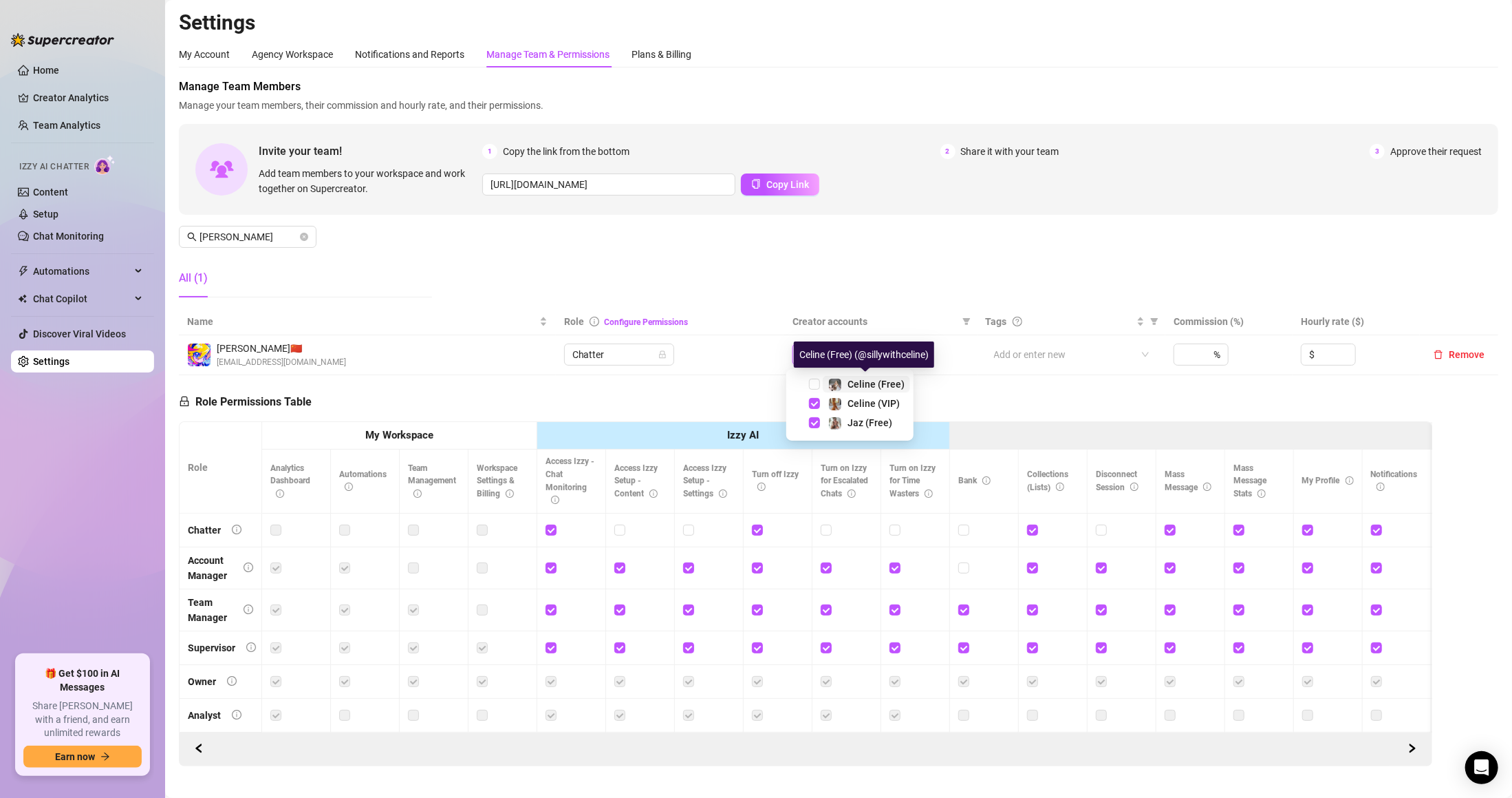
click at [861, 387] on span "Celine (Free)" at bounding box center [876, 384] width 57 height 11
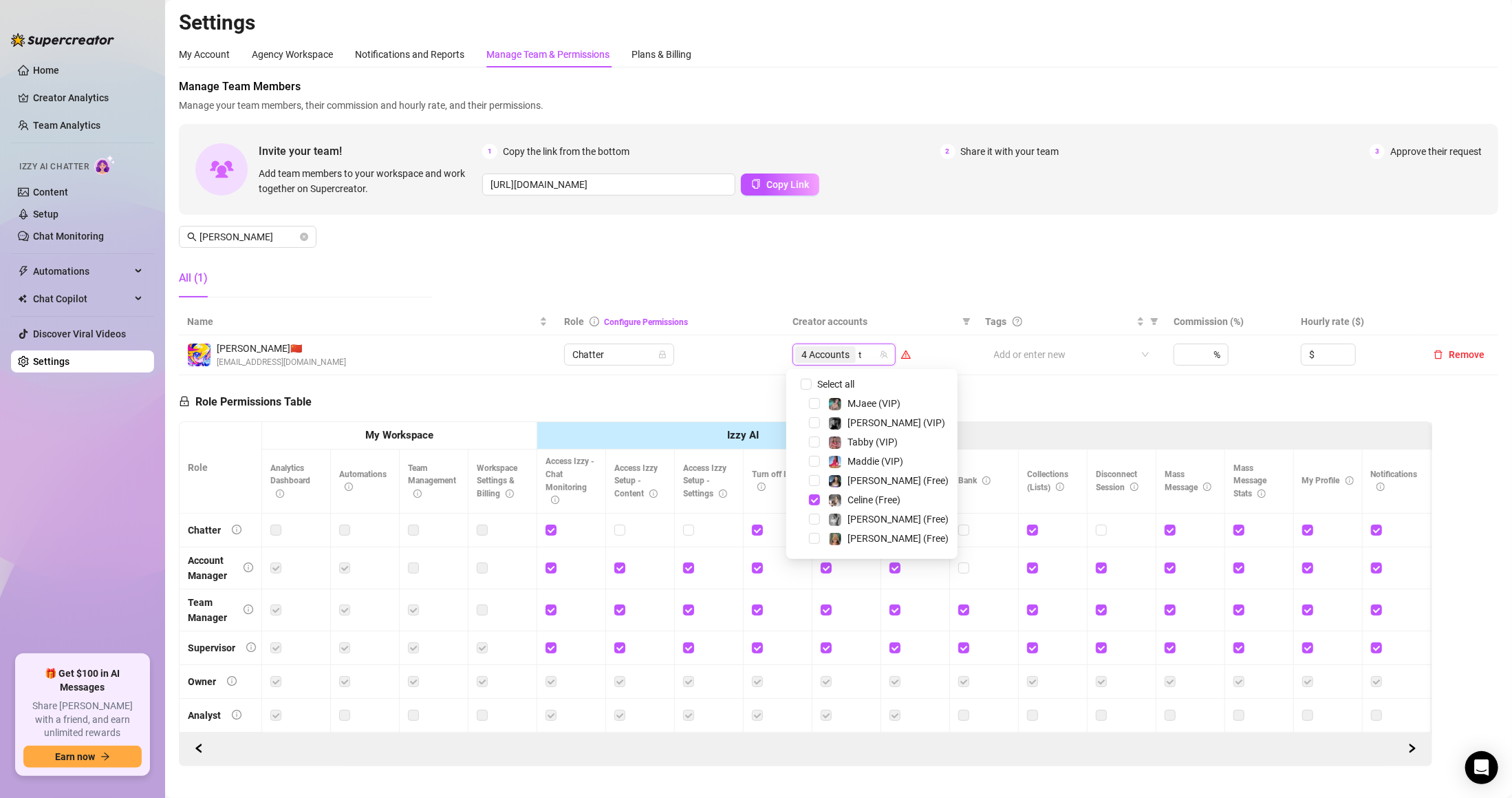
type input "ta"
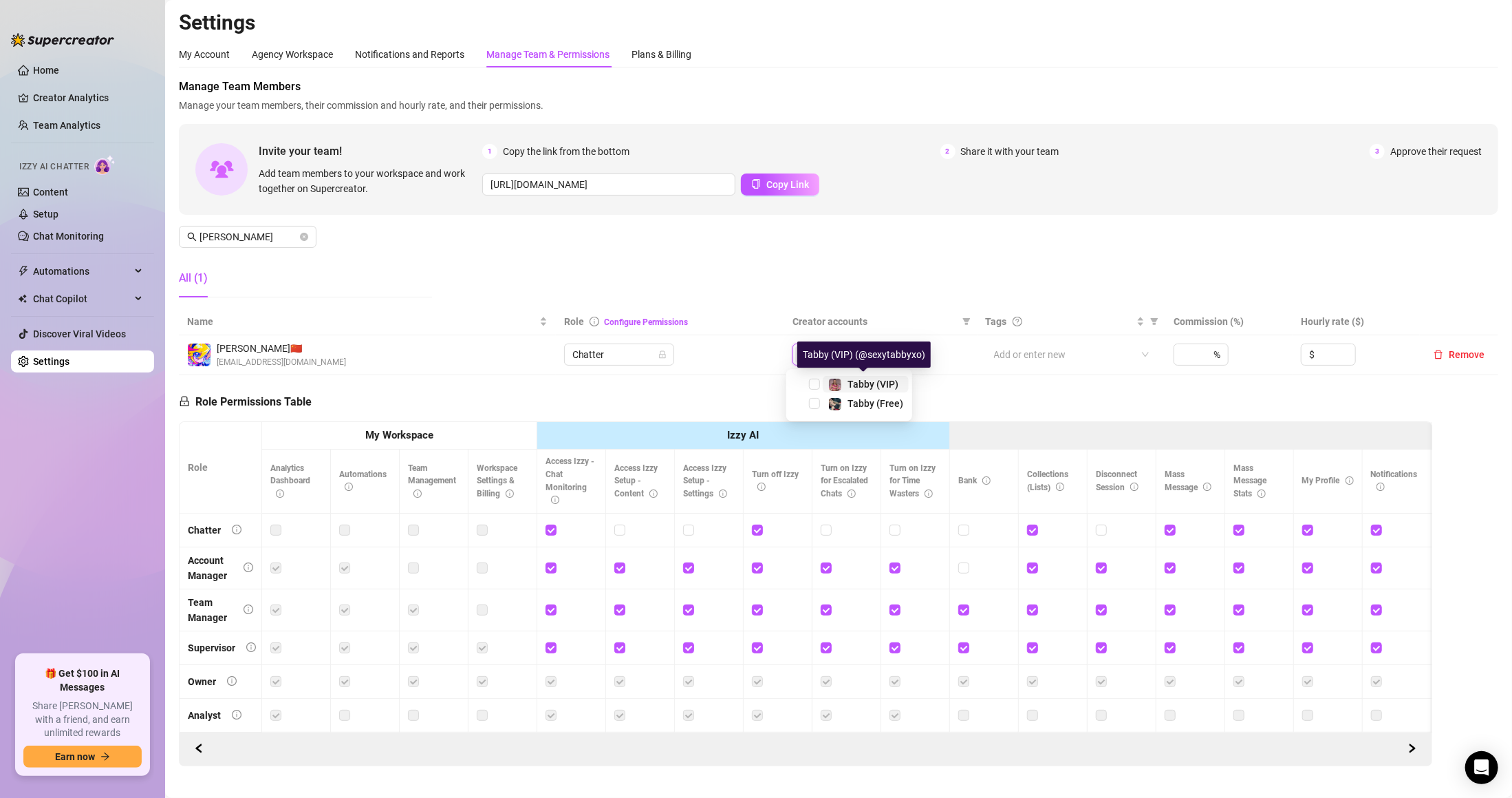
click at [868, 379] on span "Tabby (VIP)" at bounding box center [873, 384] width 51 height 11
type input "ta"
click at [869, 392] on div "Tabby (VIP)" at bounding box center [850, 384] width 119 height 17
click at [869, 401] on span "Tabby (Free)" at bounding box center [876, 404] width 56 height 11
click at [882, 236] on div "Manage Team Members Manage your team members, their commission and hourly rate,…" at bounding box center [838, 193] width 1320 height 230
